Goal: Task Accomplishment & Management: Manage account settings

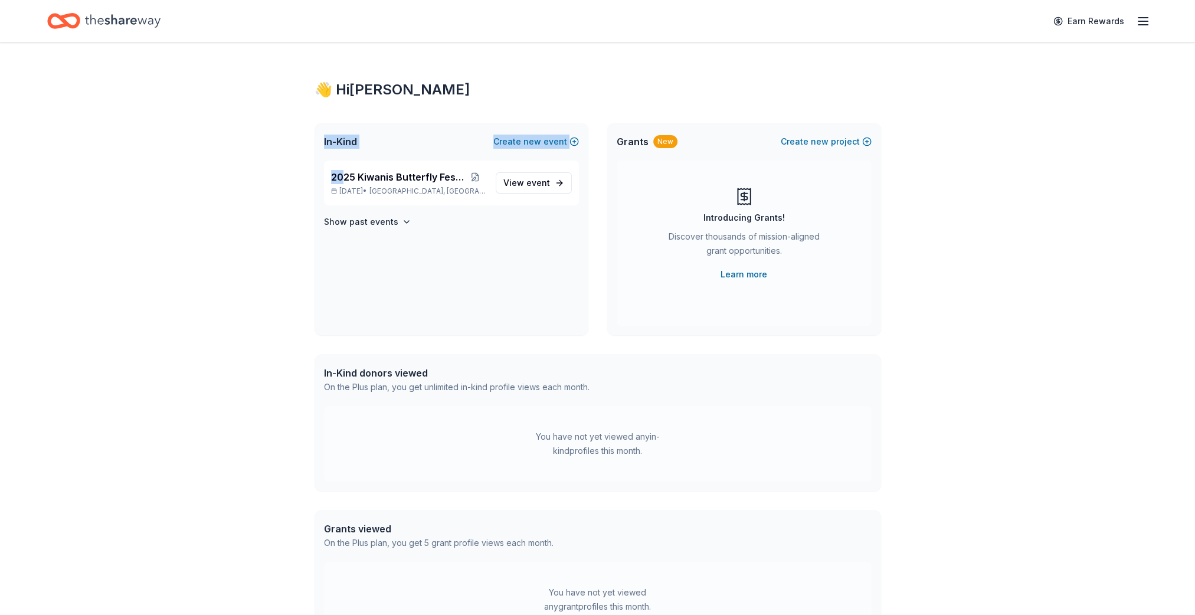
drag, startPoint x: 344, startPoint y: 176, endPoint x: 296, endPoint y: 140, distance: 59.5
click at [296, 140] on div "👋 Hi [PERSON_NAME] In-Kind Create new event 2025 Kiwanis Butterfly Festival [DA…" at bounding box center [598, 375] width 604 height 666
click at [1138, 21] on line "button" at bounding box center [1142, 21] width 9 height 0
click at [1006, 88] on link "Account" at bounding box center [1001, 91] width 37 height 12
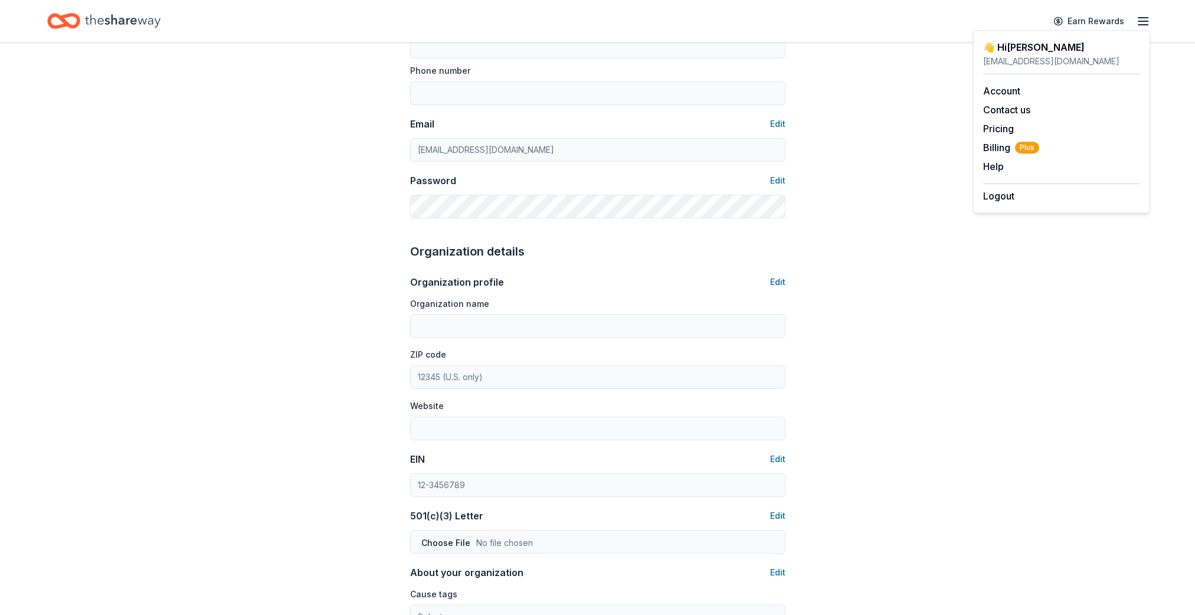
scroll to position [212, 0]
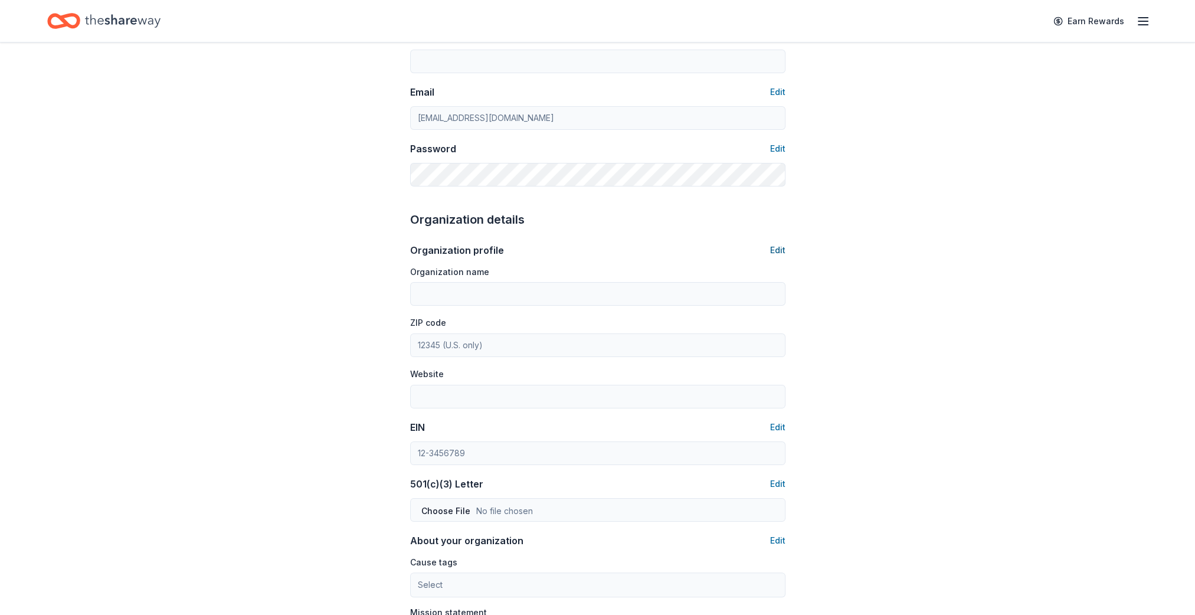
click at [777, 247] on button "Edit" at bounding box center [777, 250] width 15 height 14
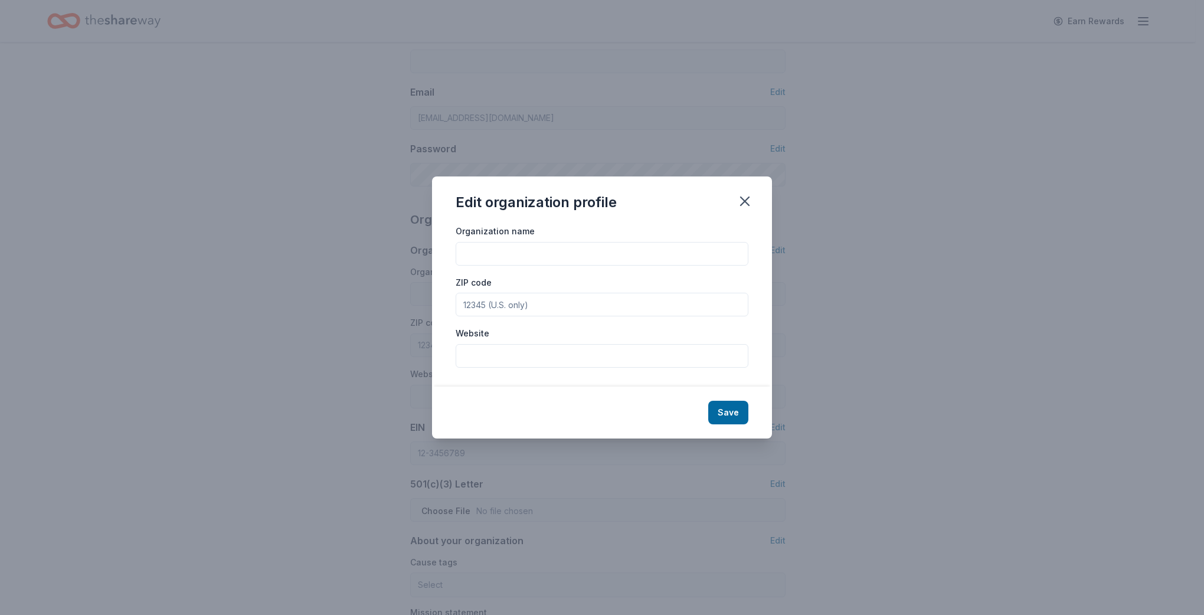
click at [552, 246] on input "Organization name" at bounding box center [602, 254] width 293 height 24
type input "Northeast Tarrant County Kiwanis Club Foundation"
type input "76182"
click at [534, 365] on input "Website" at bounding box center [602, 356] width 293 height 24
paste input "[URL][DOMAIN_NAME]"
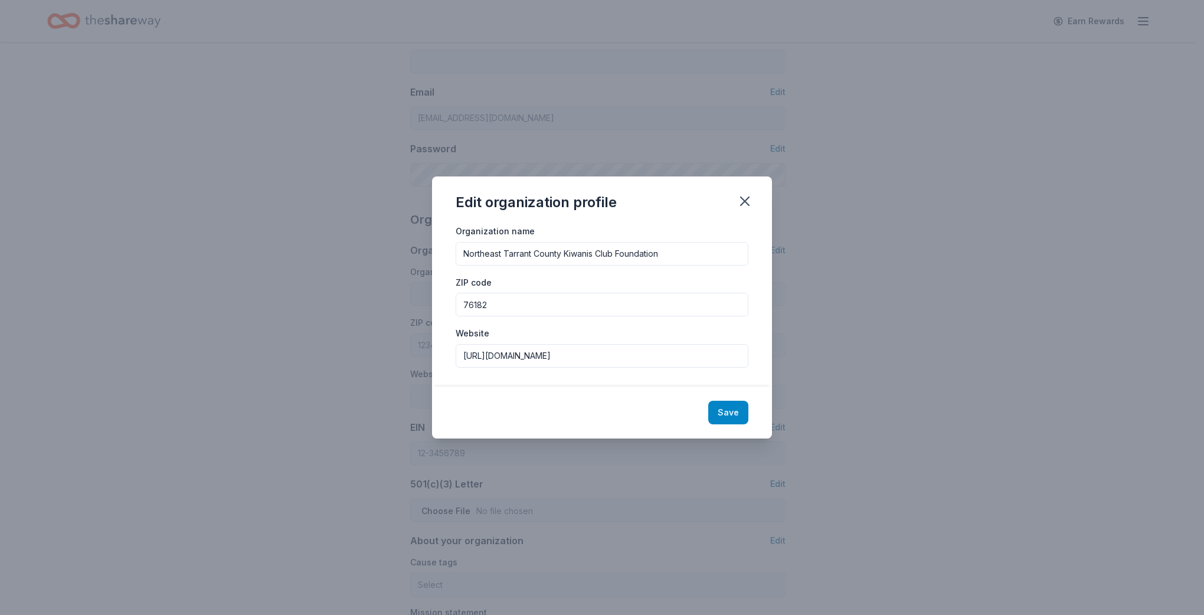
type input "[URL][DOMAIN_NAME]"
click at [728, 410] on button "Save" at bounding box center [728, 413] width 40 height 24
click at [587, 361] on input "[URL][DOMAIN_NAME]" at bounding box center [602, 356] width 293 height 24
click at [725, 414] on div "Save" at bounding box center [602, 413] width 340 height 52
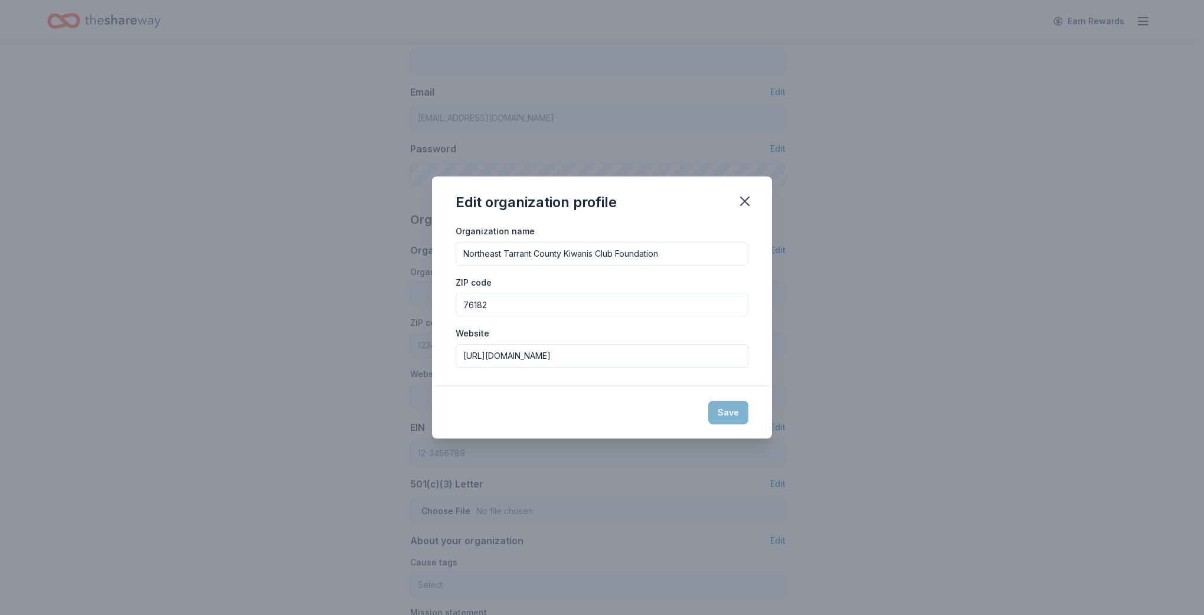
click at [725, 414] on div "Save" at bounding box center [602, 413] width 340 height 52
click at [718, 409] on div "Save" at bounding box center [602, 413] width 340 height 52
drag, startPoint x: 718, startPoint y: 409, endPoint x: 725, endPoint y: 415, distance: 9.2
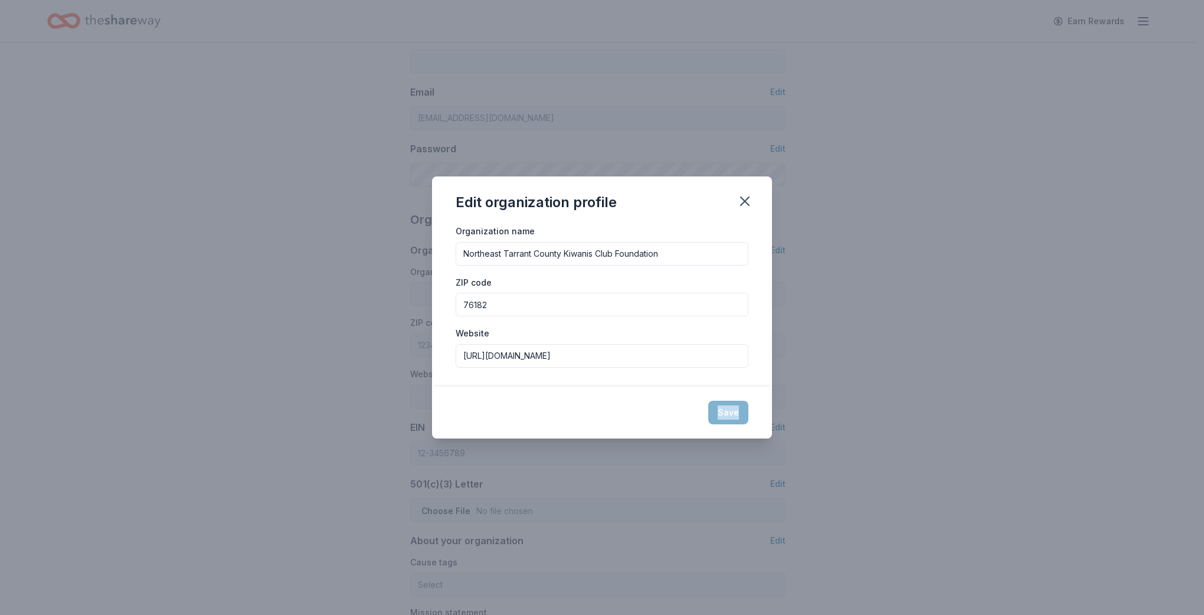
click at [725, 415] on div "Save" at bounding box center [602, 413] width 340 height 52
click at [728, 417] on div "Save" at bounding box center [602, 413] width 340 height 52
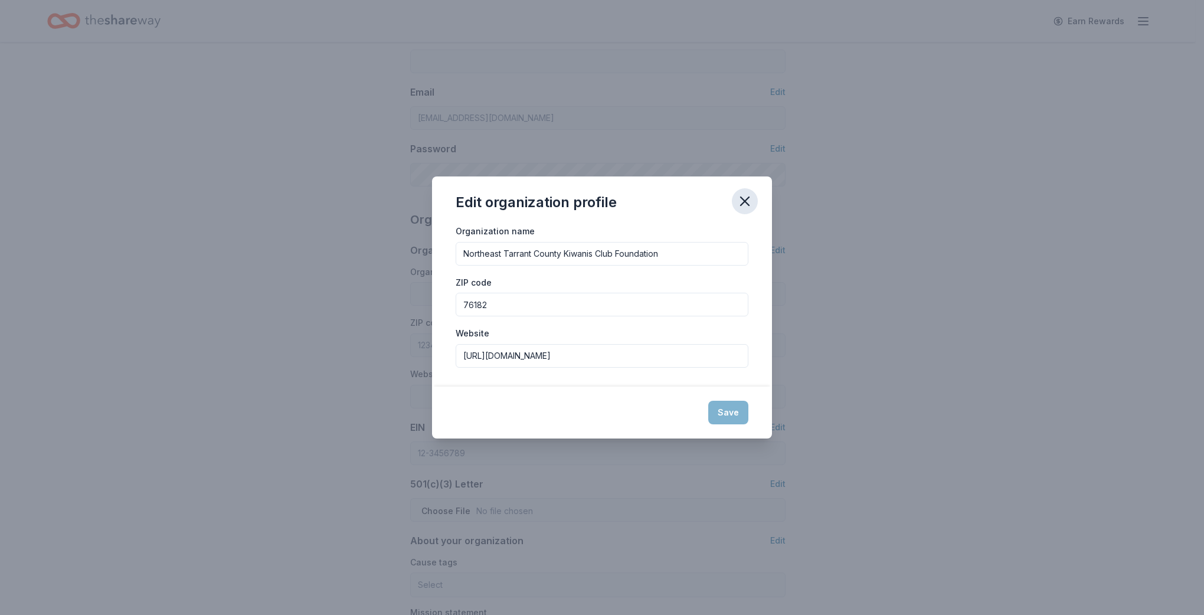
type input "Northeast Tarrant County Kiwanis Club Foundation"
type input "76182"
type input "[URL][DOMAIN_NAME]"
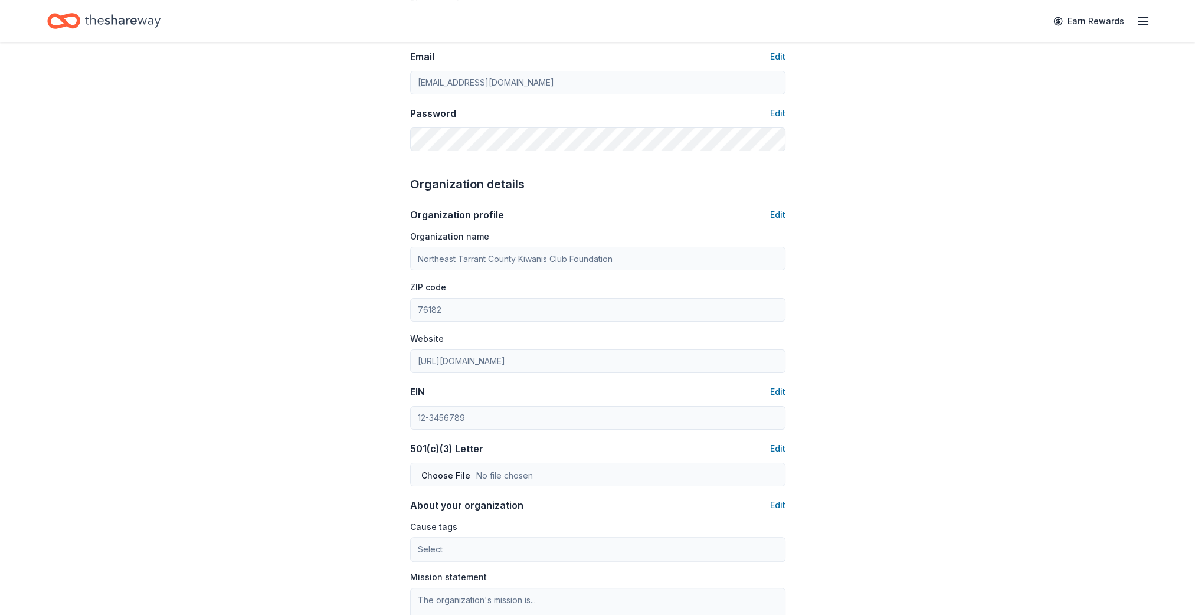
scroll to position [271, 0]
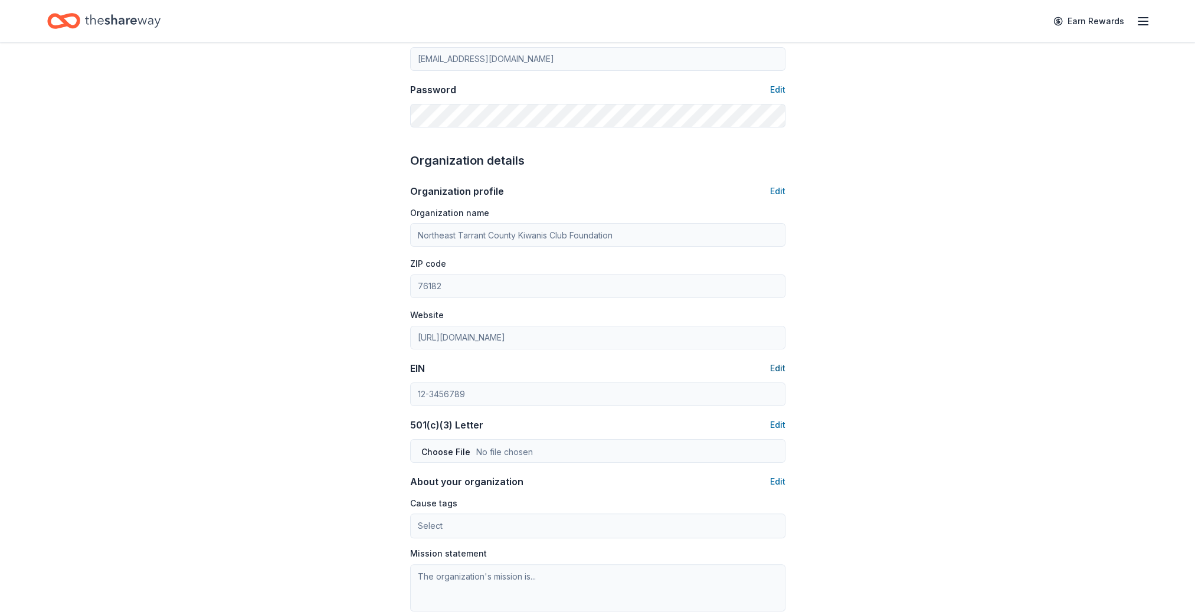
click at [778, 369] on button "Edit" at bounding box center [777, 368] width 15 height 14
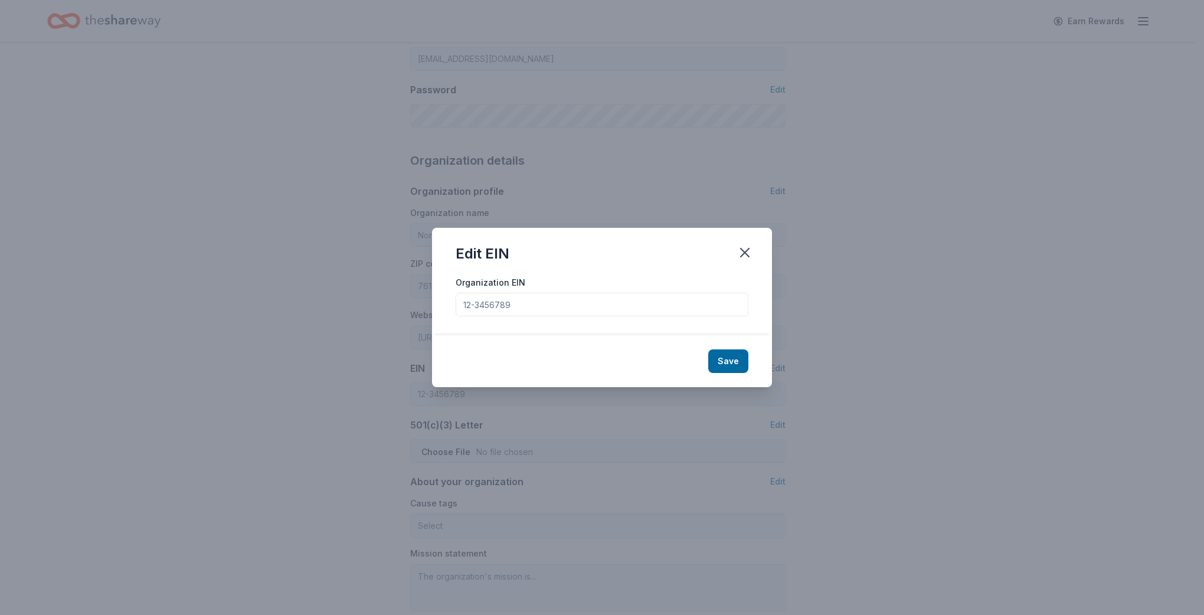
click at [568, 296] on input "Organization EIN" at bounding box center [602, 305] width 293 height 24
type input "[US_EMPLOYER_IDENTIFICATION_NUMBER]"
click at [473, 358] on div "Save" at bounding box center [602, 361] width 340 height 52
click at [723, 360] on button "Save" at bounding box center [728, 361] width 40 height 24
click at [598, 368] on div "Save" at bounding box center [602, 361] width 340 height 52
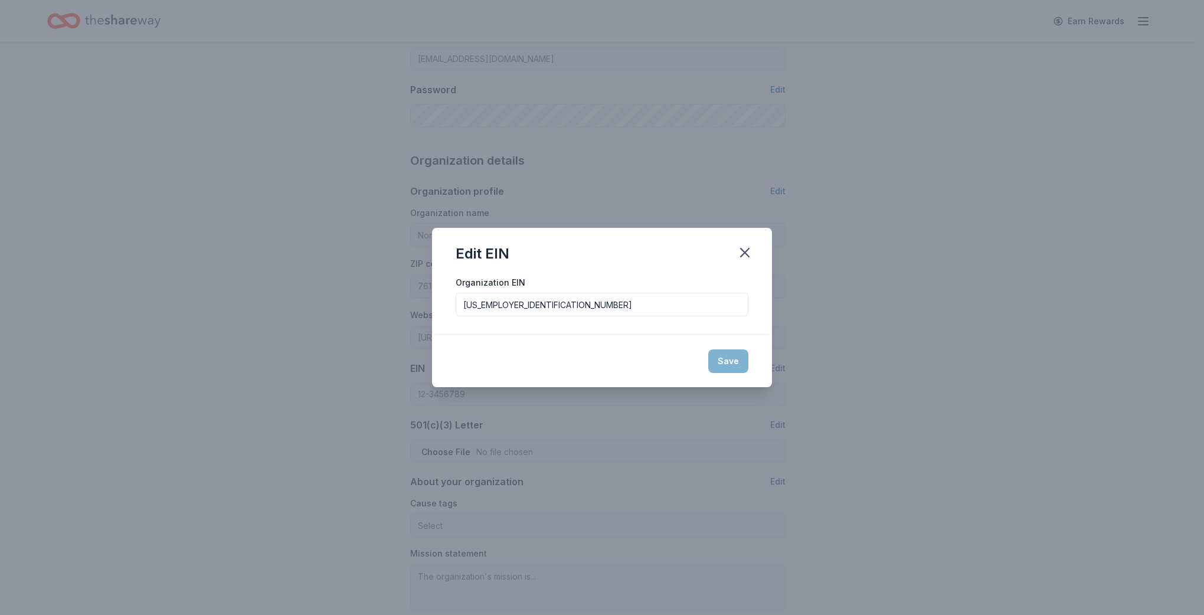
click at [618, 309] on input "[US_EMPLOYER_IDENTIFICATION_NUMBER]" at bounding box center [602, 305] width 293 height 24
click at [716, 356] on div "Save" at bounding box center [602, 361] width 340 height 52
click at [720, 359] on div "Save" at bounding box center [602, 361] width 340 height 52
drag, startPoint x: 720, startPoint y: 359, endPoint x: 722, endPoint y: 353, distance: 6.4
click at [722, 353] on div "Save" at bounding box center [602, 361] width 340 height 52
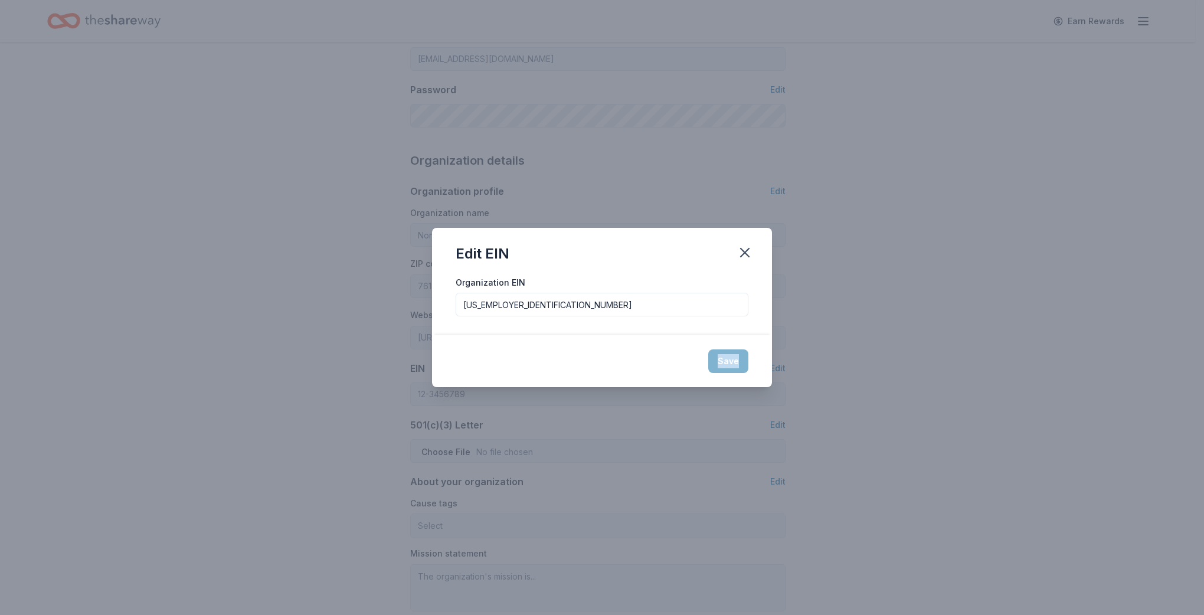
drag, startPoint x: 722, startPoint y: 353, endPoint x: 707, endPoint y: 271, distance: 82.9
click at [670, 271] on div "Edit EIN" at bounding box center [602, 251] width 340 height 47
click at [746, 251] on icon "button" at bounding box center [745, 252] width 8 height 8
click at [728, 359] on div "Save" at bounding box center [602, 361] width 340 height 52
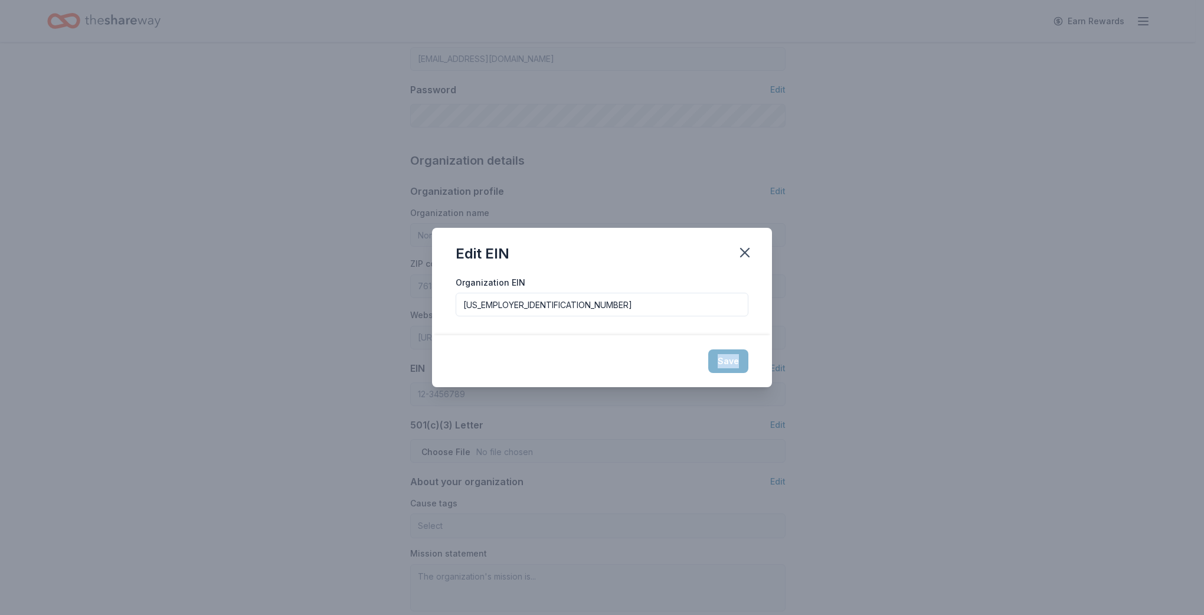
click at [728, 359] on div "Save" at bounding box center [602, 361] width 340 height 52
click at [605, 369] on div "Save" at bounding box center [602, 361] width 340 height 52
click at [603, 309] on input "[US_EMPLOYER_IDENTIFICATION_NUMBER]" at bounding box center [602, 305] width 293 height 24
click at [724, 356] on div "Save" at bounding box center [602, 361] width 340 height 52
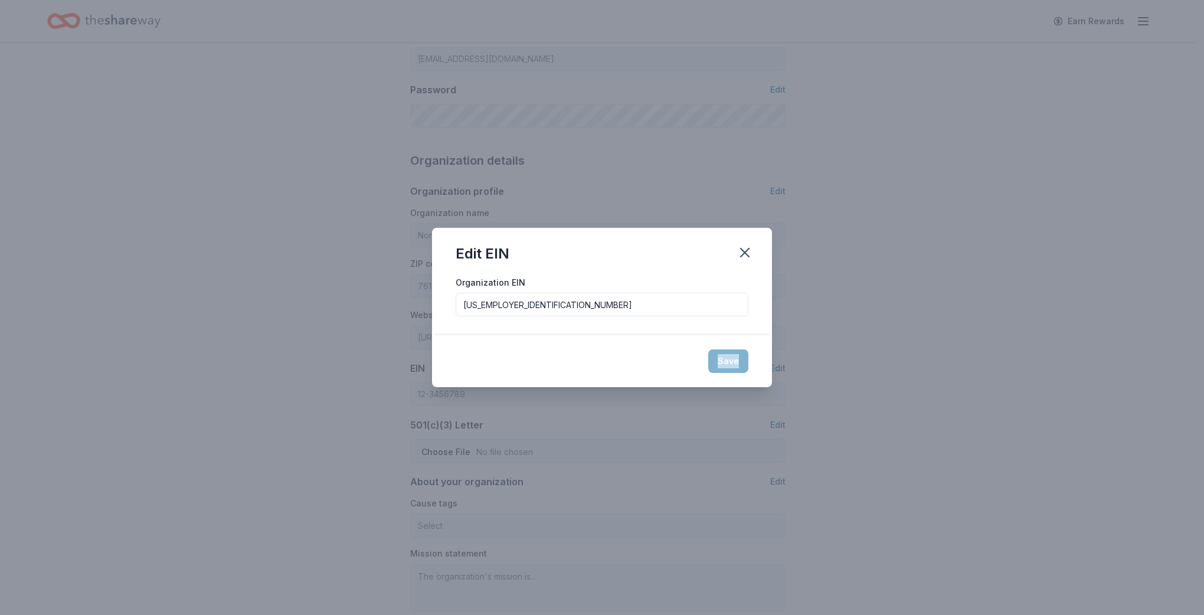
type input "[US_EMPLOYER_IDENTIFICATION_NUMBER]"
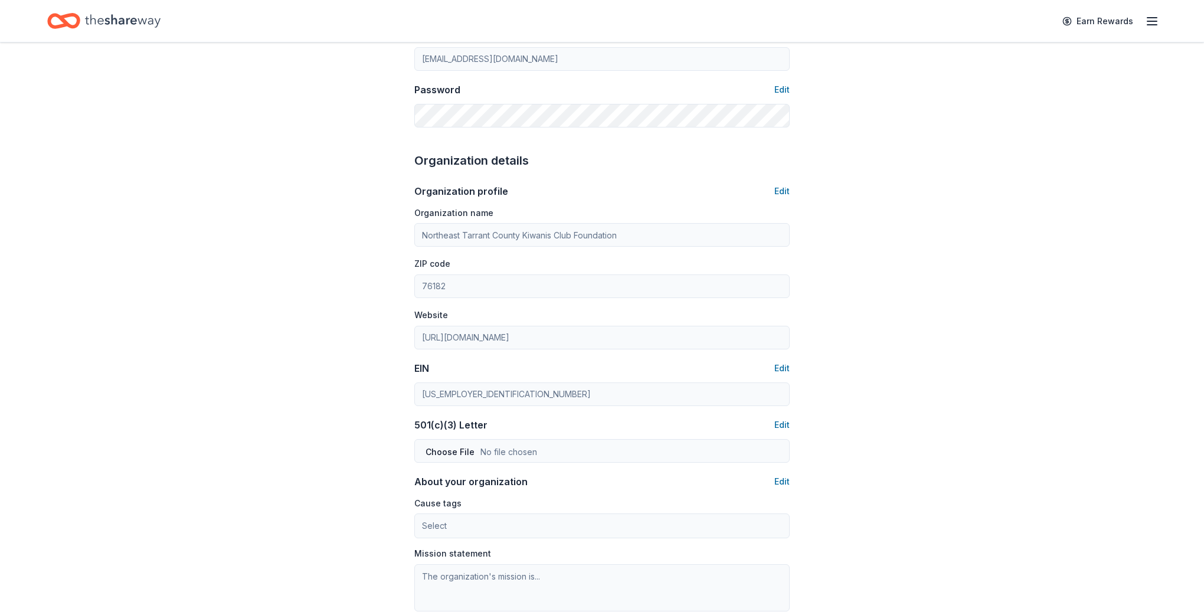
click at [724, 356] on div "Save" at bounding box center [601, 359] width 323 height 50
click at [724, 356] on div "Save" at bounding box center [597, 359] width 323 height 50
click at [724, 356] on div "Organization profile Edit Organization name Northeast Tarrant County Kiwanis Cl…" at bounding box center [597, 453] width 375 height 567
click at [919, 342] on div "Account About me Profile Edit First name [PERSON_NAME] name [PERSON_NAME] Role …" at bounding box center [597, 297] width 1195 height 1053
click at [775, 424] on button "Edit" at bounding box center [777, 425] width 15 height 14
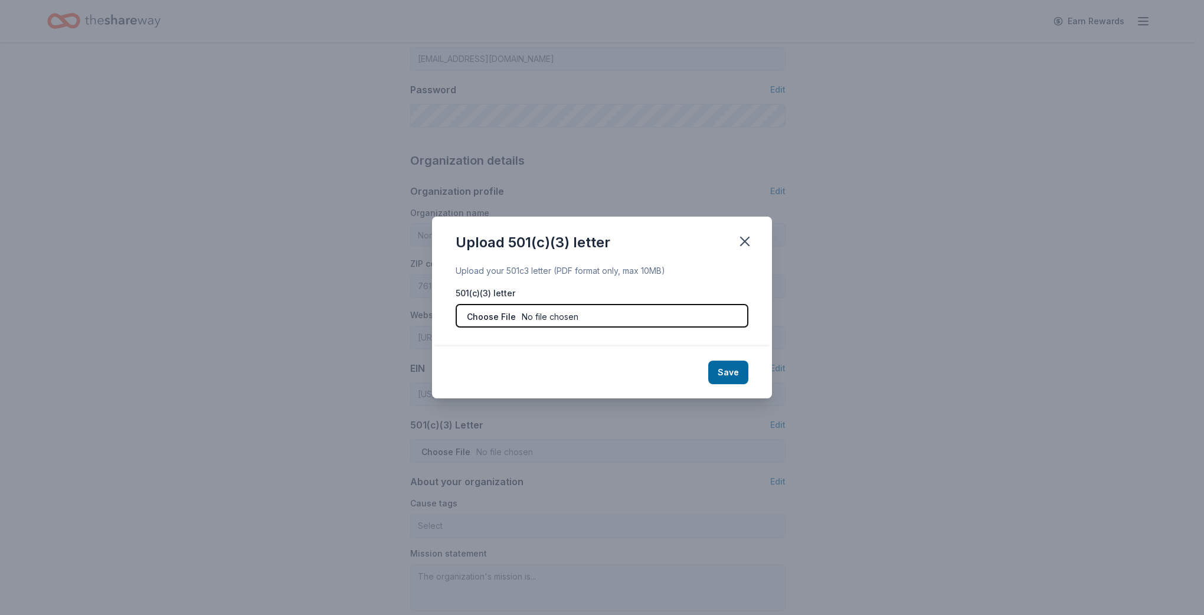
click at [562, 314] on input "file" at bounding box center [602, 316] width 293 height 24
type input "C:\fakepath\NETC_Kiwanis_Foundation_IRS_Letter_updated_address.pdf"
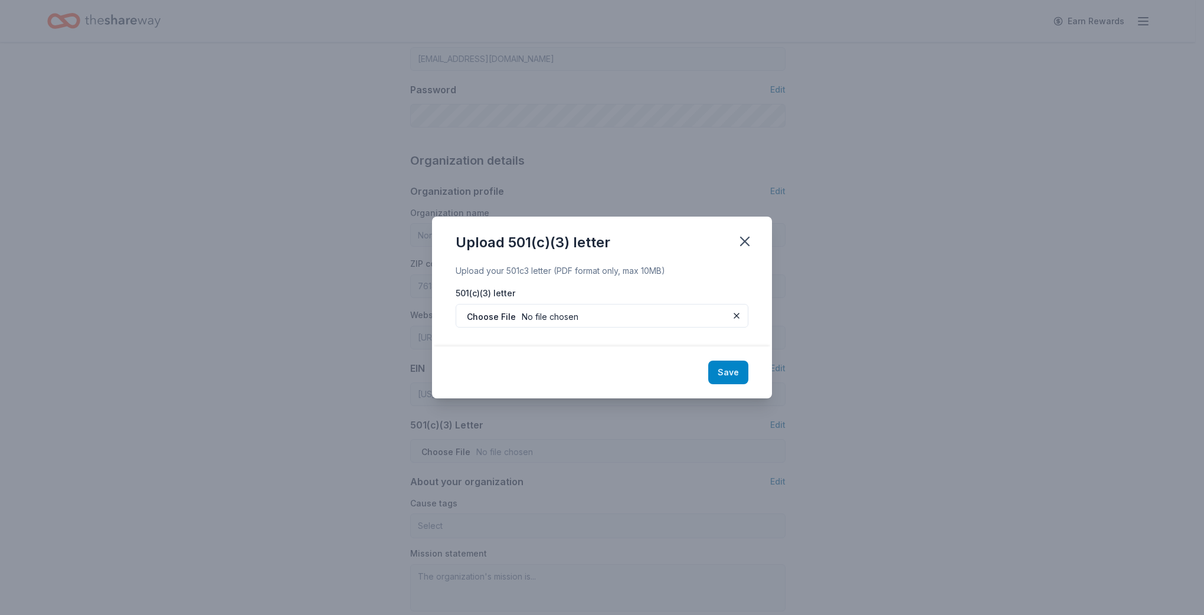
click at [723, 375] on button "Save" at bounding box center [728, 373] width 40 height 24
click at [1007, 414] on div "Upload 501(c)(3) letter Upload your 501c3 letter (PDF format only, max 10MB) 50…" at bounding box center [602, 307] width 1204 height 615
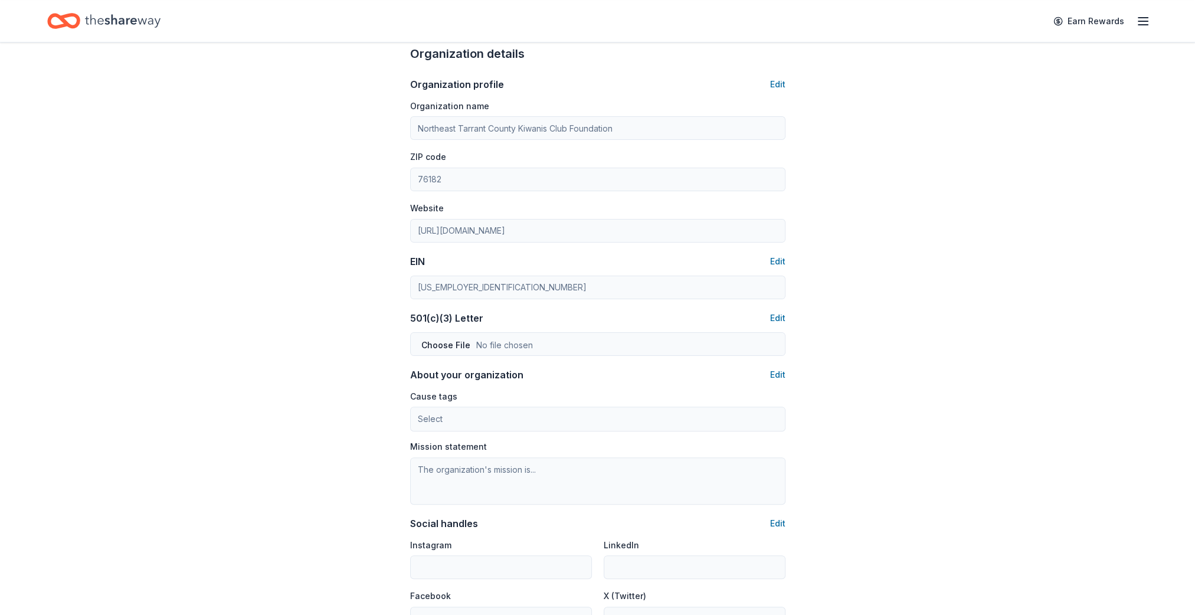
scroll to position [389, 0]
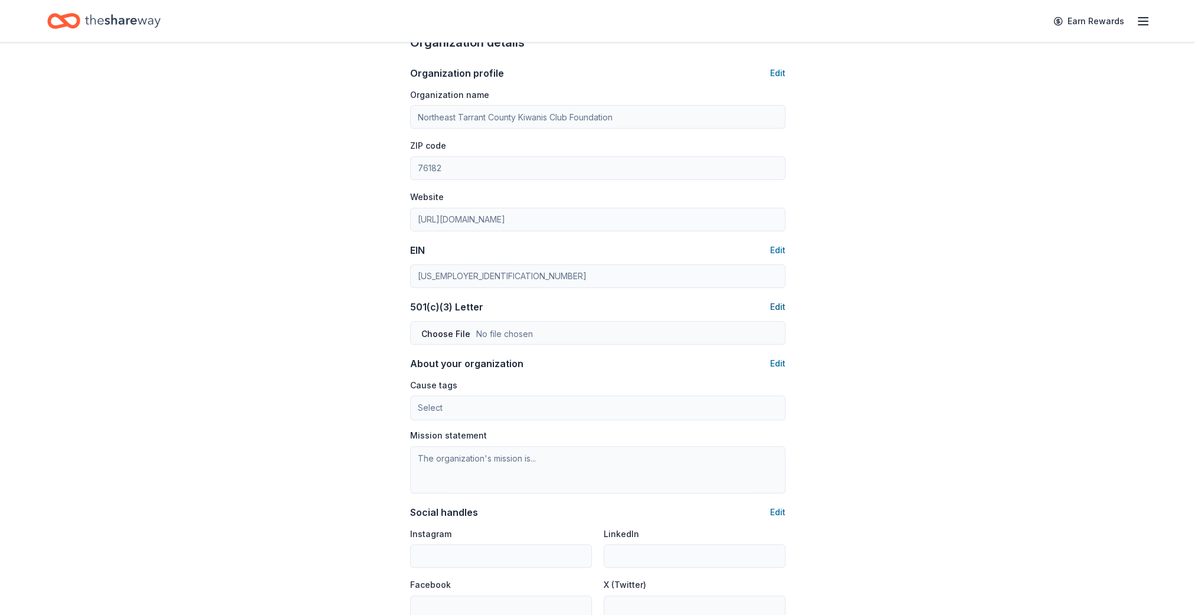
click at [781, 306] on button "Edit" at bounding box center [777, 307] width 15 height 14
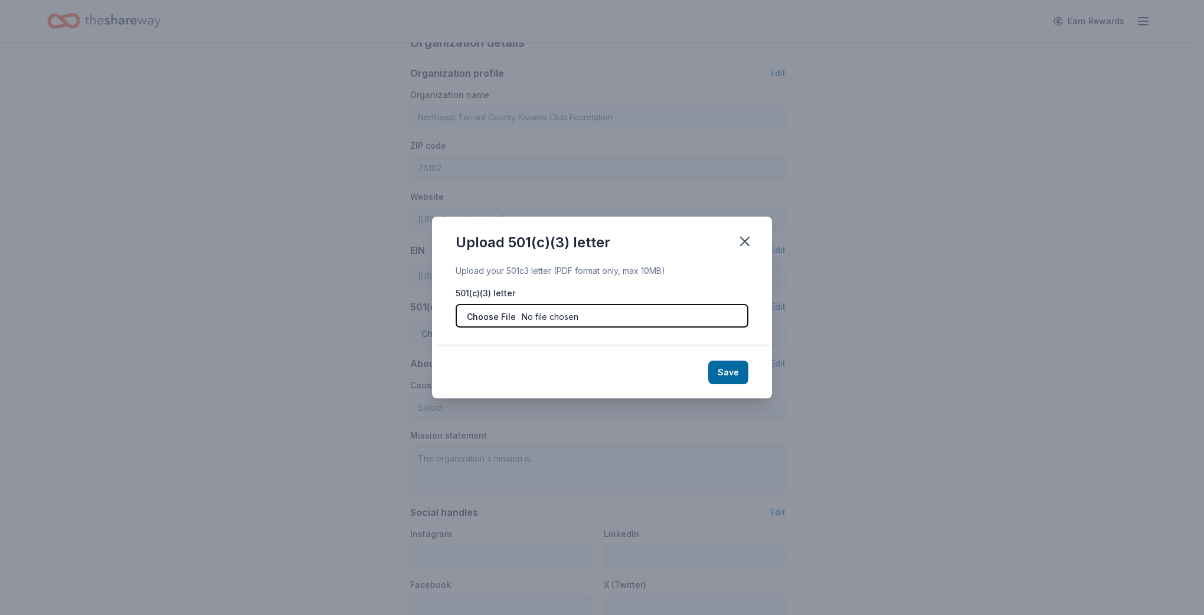
click at [500, 319] on input "file" at bounding box center [602, 316] width 293 height 24
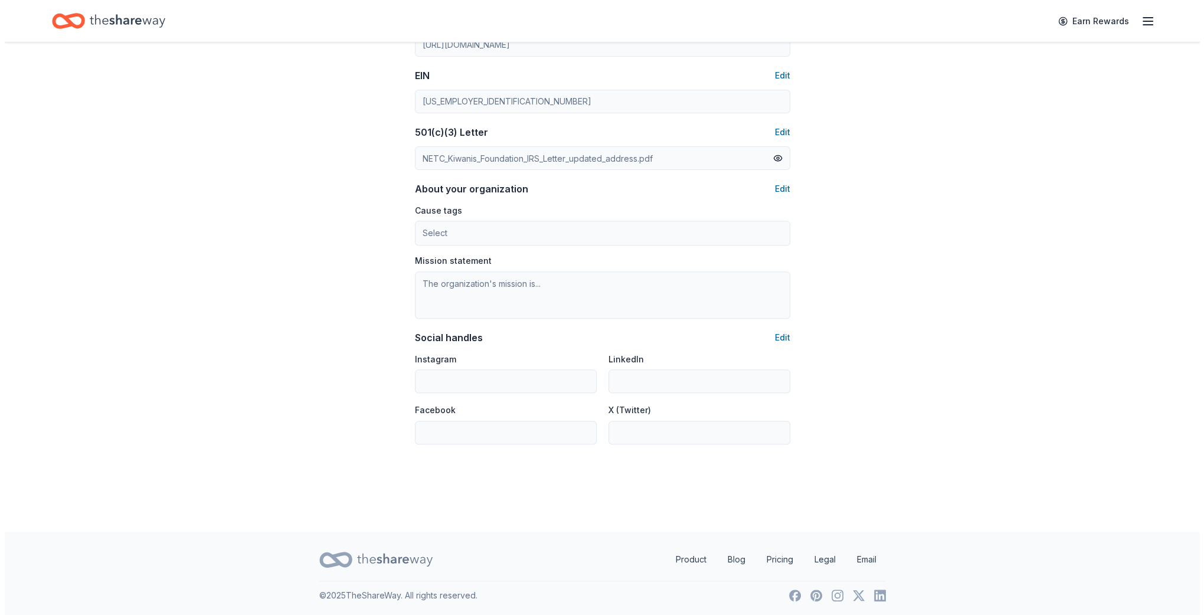
scroll to position [567, 0]
click at [781, 332] on button "Edit" at bounding box center [777, 336] width 15 height 14
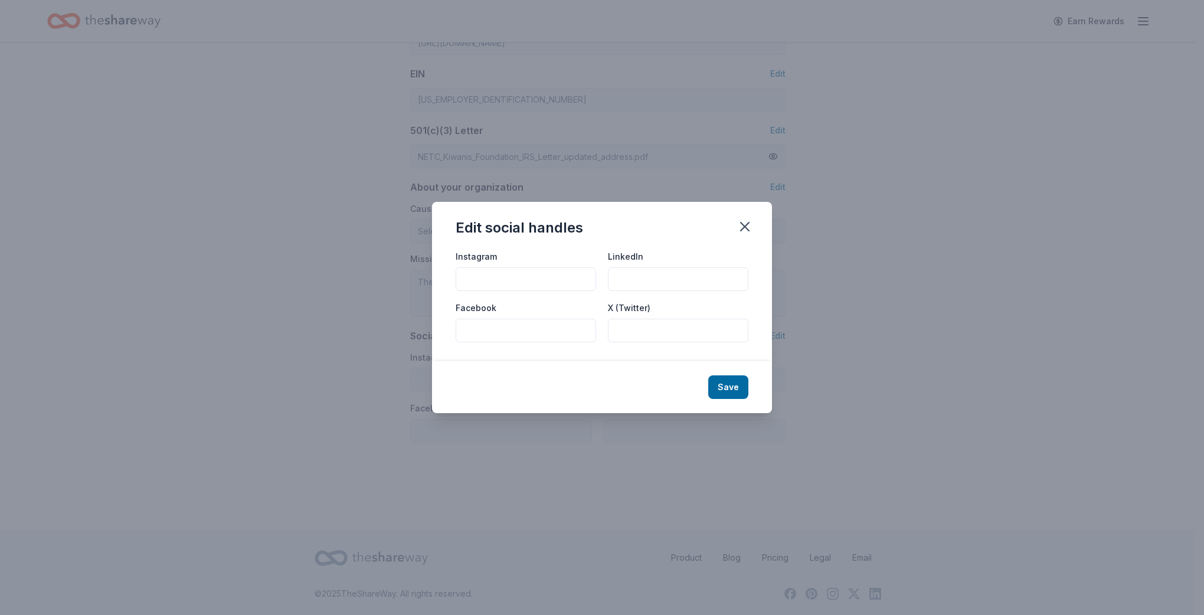
click at [498, 322] on input "Facebook" at bounding box center [526, 331] width 140 height 24
paste input "[URL][DOMAIN_NAME]"
type input "[URL][DOMAIN_NAME]"
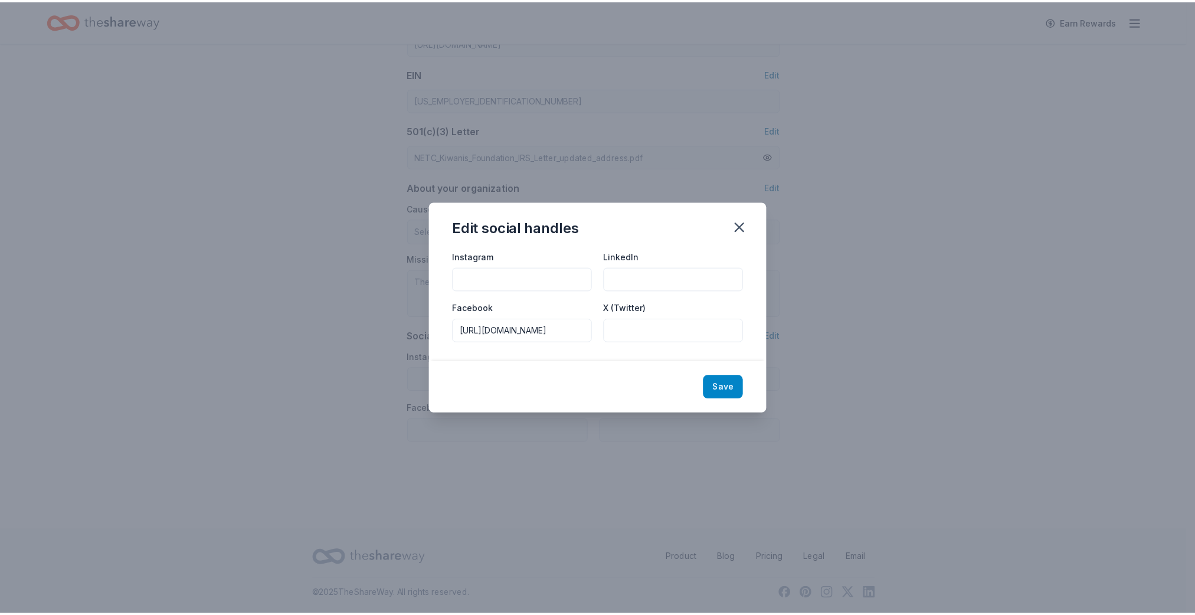
scroll to position [0, 0]
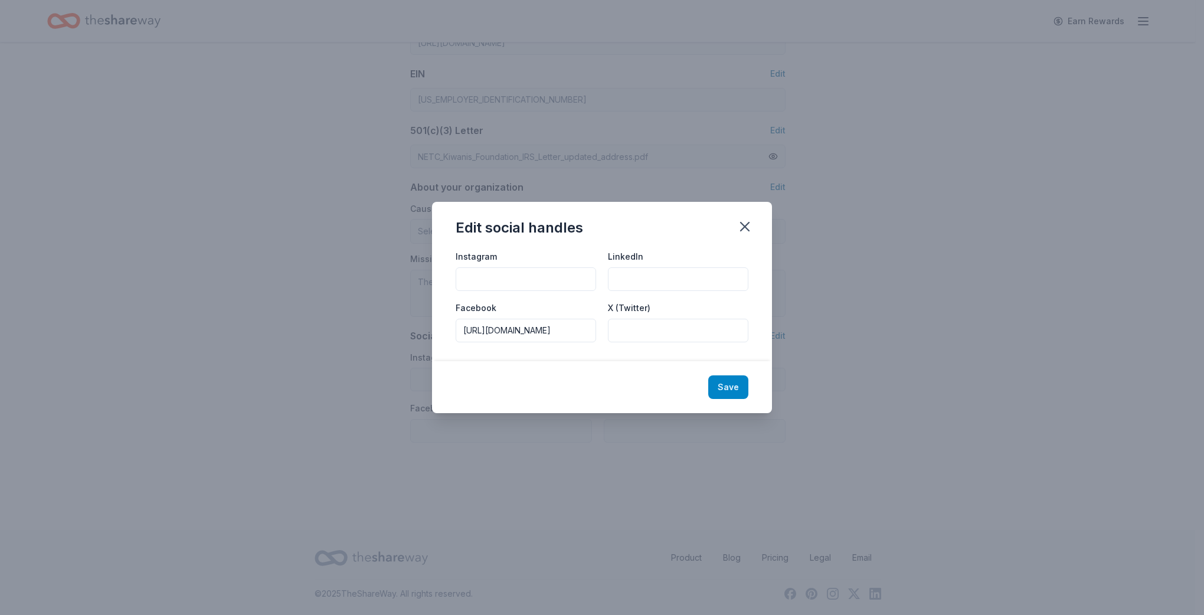
click at [722, 391] on button "Save" at bounding box center [728, 387] width 40 height 24
click at [727, 385] on div "Save" at bounding box center [602, 387] width 340 height 52
click at [565, 372] on div "Save" at bounding box center [602, 387] width 340 height 52
click at [725, 388] on div "Save" at bounding box center [602, 387] width 340 height 52
click at [548, 332] on input "[URL][DOMAIN_NAME]" at bounding box center [526, 331] width 140 height 24
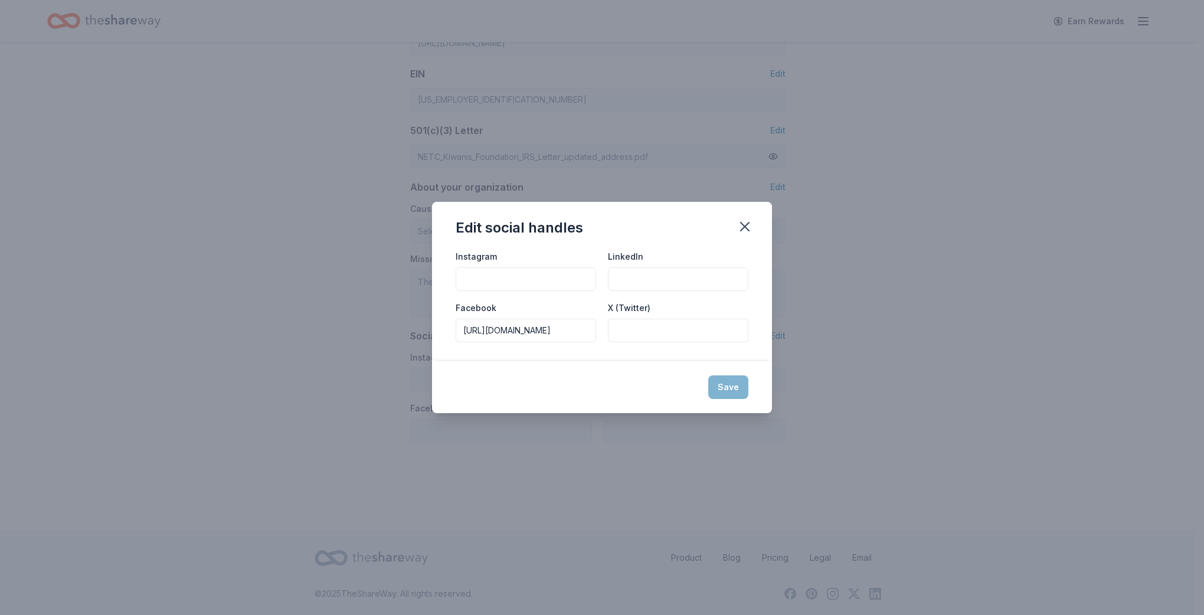
type input "[URL][DOMAIN_NAME]"
click at [728, 386] on div "Save" at bounding box center [602, 387] width 340 height 52
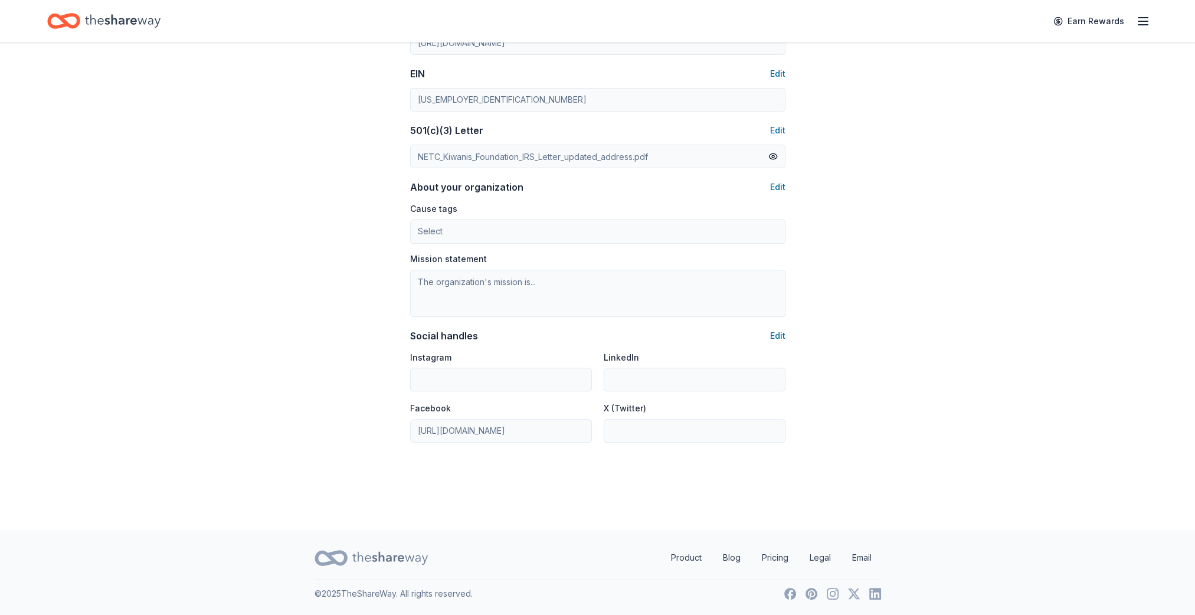
click at [728, 386] on div "Save" at bounding box center [597, 383] width 323 height 50
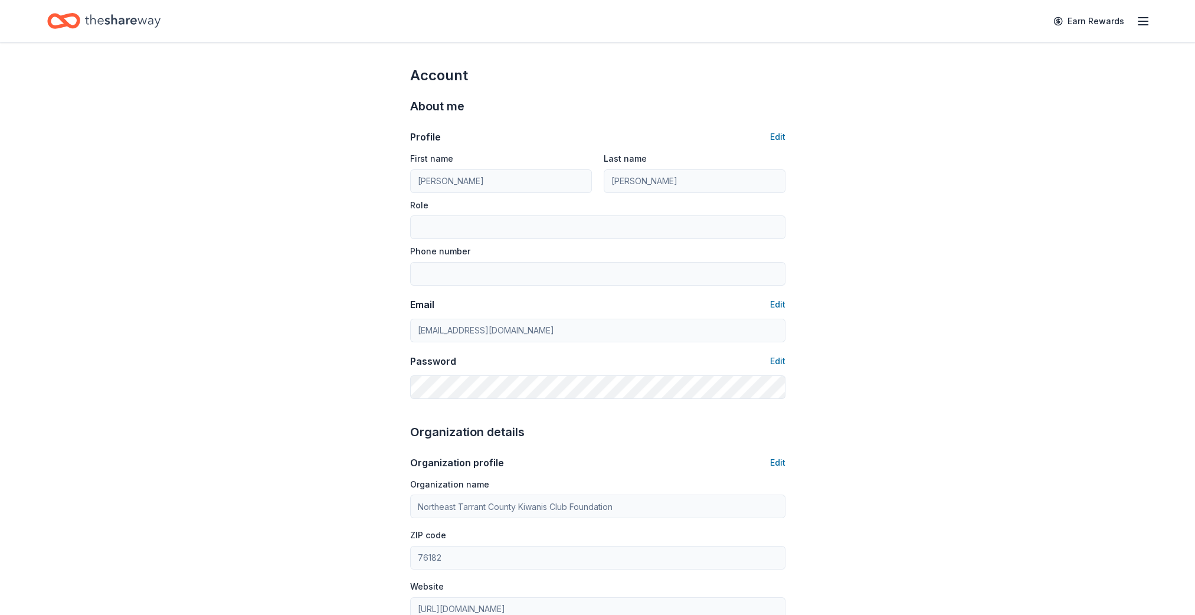
click at [1138, 27] on icon "button" at bounding box center [1143, 21] width 14 height 14
click at [997, 144] on span "Billing Plus" at bounding box center [1011, 147] width 56 height 14
